Goal: Navigation & Orientation: Find specific page/section

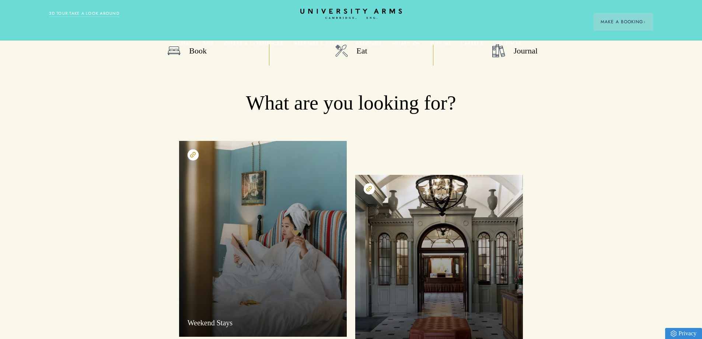
click at [324, 13] on icon at bounding box center [350, 10] width 101 height 5
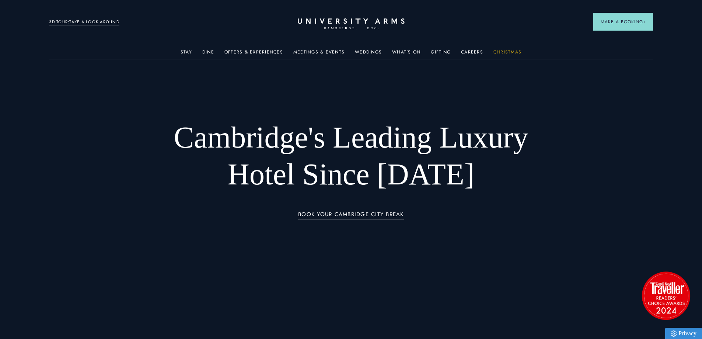
click at [503, 52] on link "Christmas" at bounding box center [508, 54] width 28 height 10
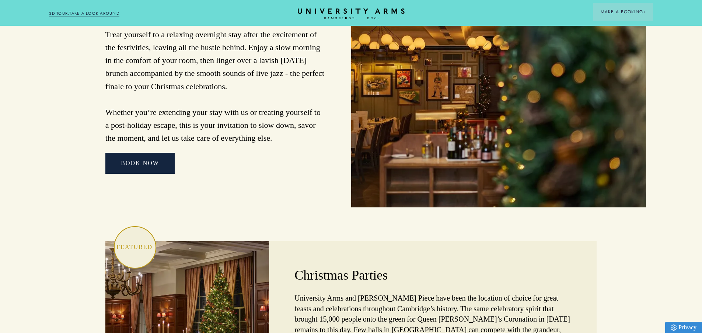
scroll to position [1917, 0]
